Goal: Task Accomplishment & Management: Manage account settings

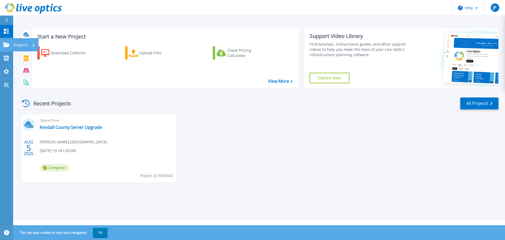
click at [8, 44] on icon at bounding box center [6, 44] width 6 height 4
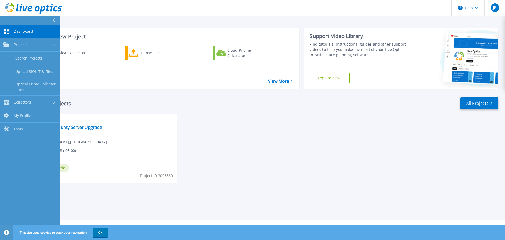
click at [23, 31] on span "Dashboard" at bounding box center [23, 31] width 19 height 5
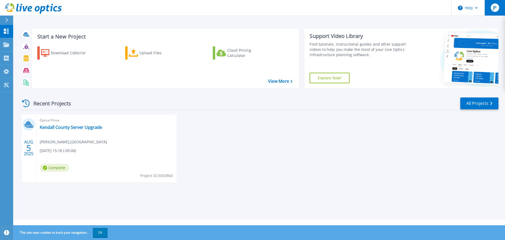
click at [496, 8] on span "JP" at bounding box center [495, 8] width 4 height 4
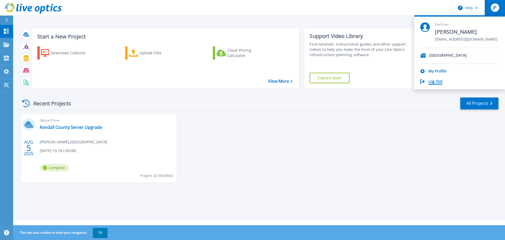
click at [437, 81] on link "Log Out" at bounding box center [436, 81] width 14 height 5
